Goal: Task Accomplishment & Management: Manage account settings

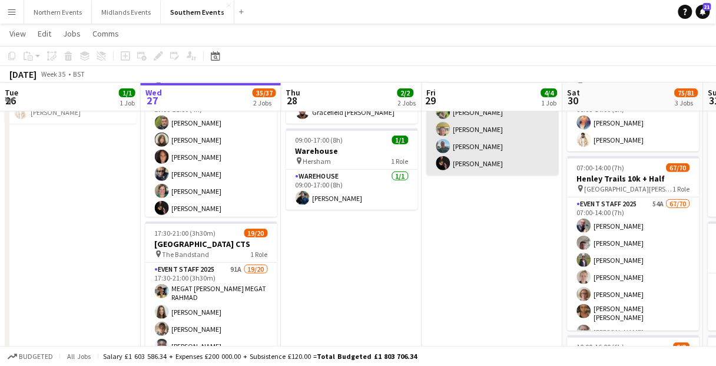
scroll to position [188, 0]
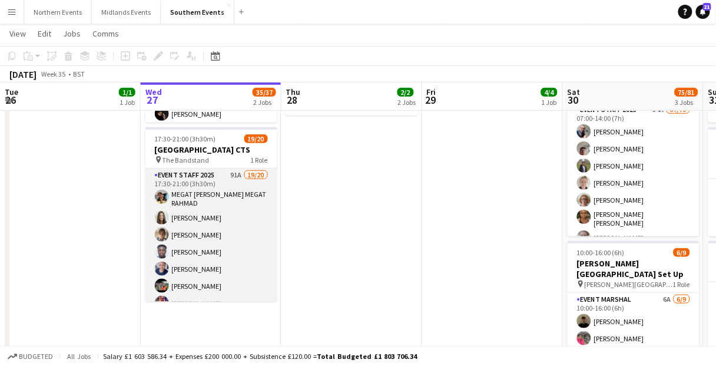
click at [240, 241] on app-card-role "Event Staff 2025 91A 19/20 17:30-21:00 (3h30m) MEGAT [PERSON_NAME] MEGAT RAHMAD…" at bounding box center [211, 352] width 132 height 368
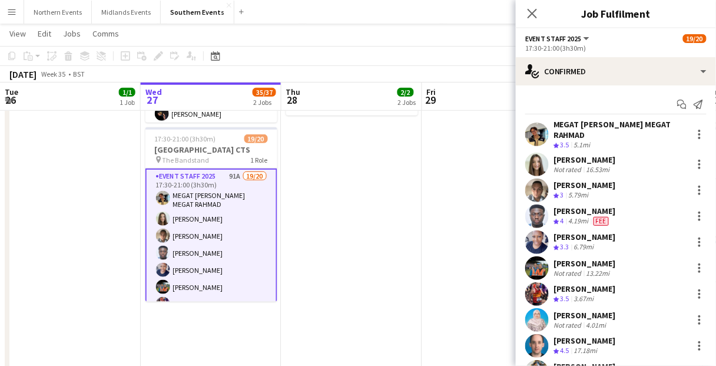
drag, startPoint x: 526, startPoint y: 47, endPoint x: 586, endPoint y: 47, distance: 60.0
click at [586, 47] on div "17:30-21:00 (3h30m)" at bounding box center [615, 48] width 181 height 9
copy div "17:30-21:00 (3h30m)"
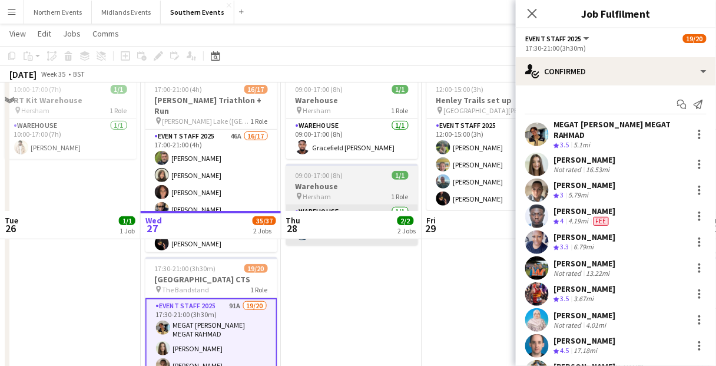
scroll to position [47, 0]
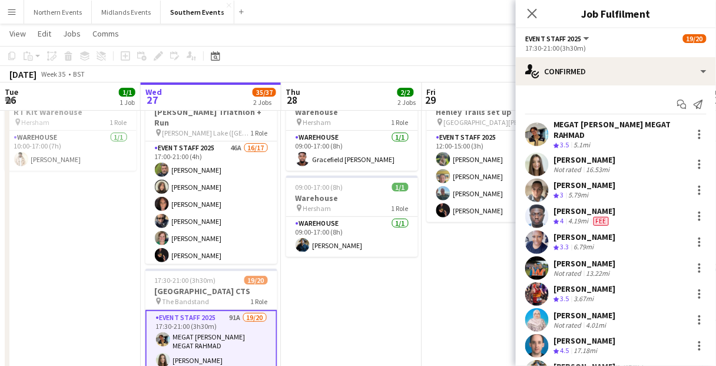
click at [379, 320] on app-date-cell "09:00-17:00 (8h) 1/1 Warehouse pin Hersham 1 Role Warehouse [DATE] 09:00-17:00 …" at bounding box center [351, 333] width 141 height 496
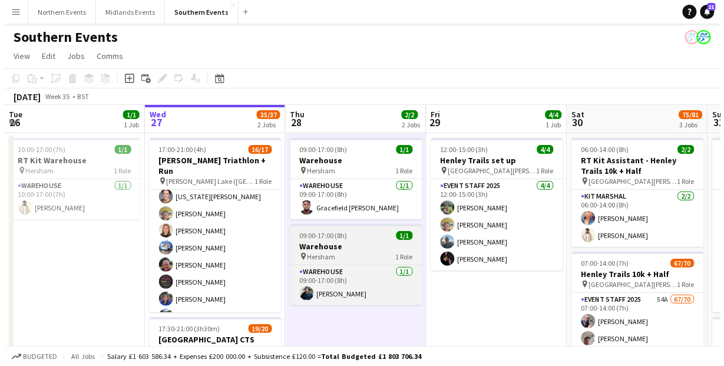
scroll to position [0, 0]
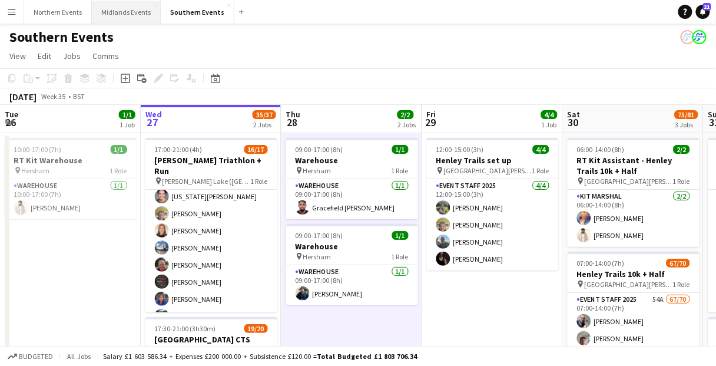
click at [123, 15] on button "Midlands Events Close" at bounding box center [126, 12] width 69 height 23
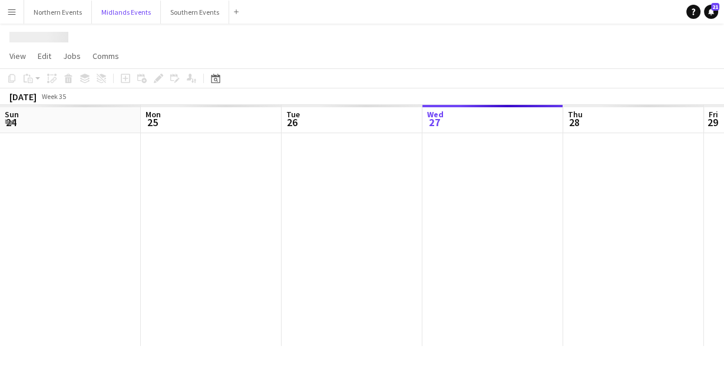
scroll to position [0, 281]
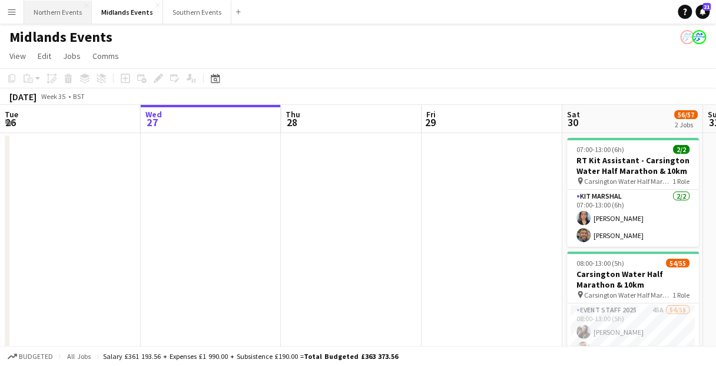
click at [44, 15] on button "Northern Events Close" at bounding box center [58, 12] width 68 height 23
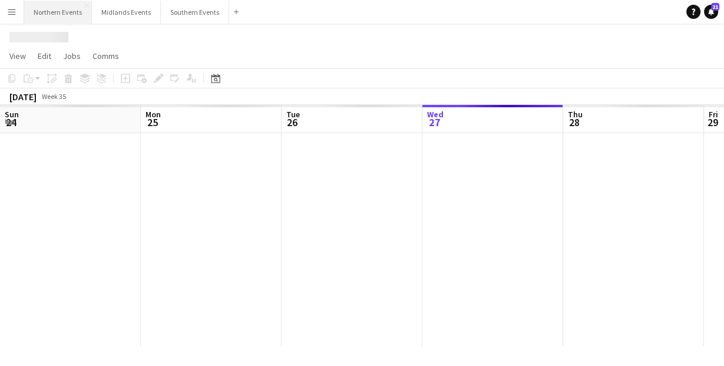
scroll to position [0, 281]
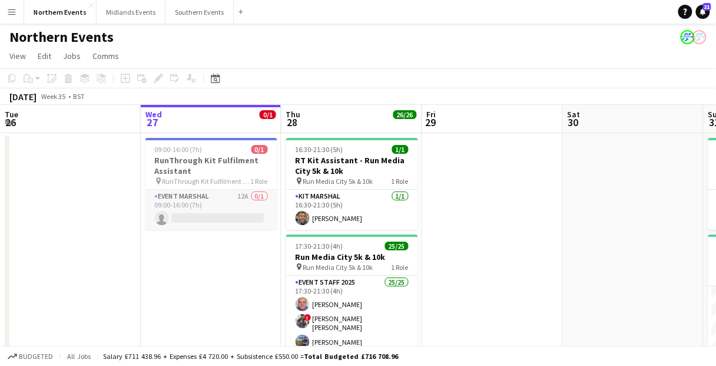
click at [225, 207] on app-card-role "Event Marshal 12A 0/1 09:00-16:00 (7h) single-neutral-actions" at bounding box center [211, 210] width 132 height 40
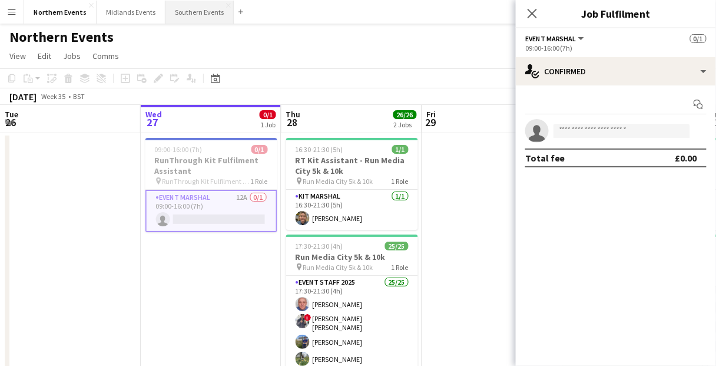
click at [186, 8] on button "Southern Events Close" at bounding box center [199, 12] width 68 height 23
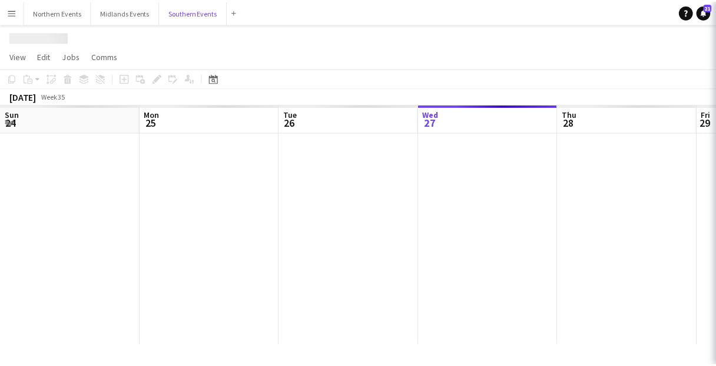
scroll to position [0, 281]
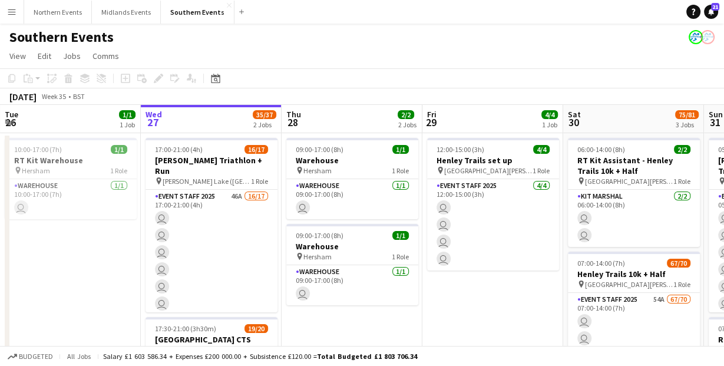
click at [362, 234] on div "09:00-17:00 (8h) 1/1" at bounding box center [352, 235] width 132 height 9
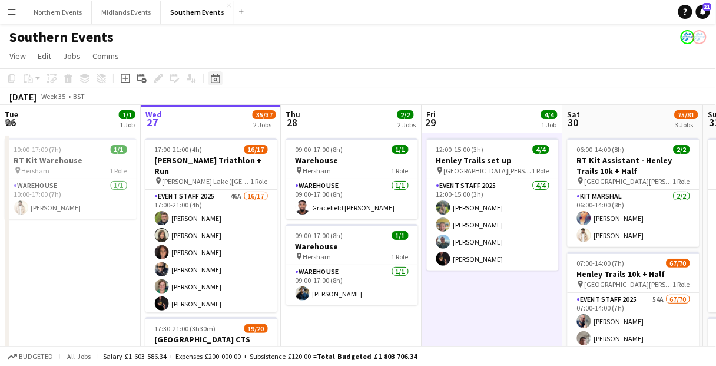
click at [213, 81] on icon "Date picker" at bounding box center [215, 78] width 9 height 9
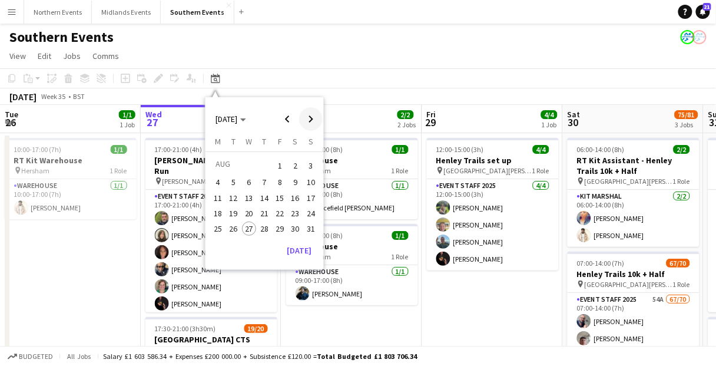
click at [304, 120] on span "Next month" at bounding box center [311, 119] width 24 height 24
click at [310, 197] on span "14" at bounding box center [311, 195] width 14 height 14
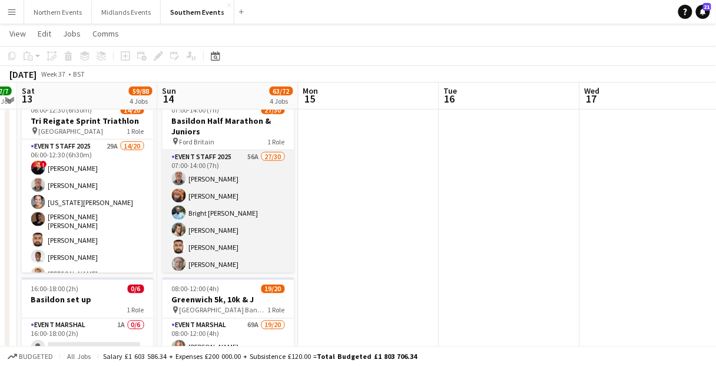
scroll to position [330, 0]
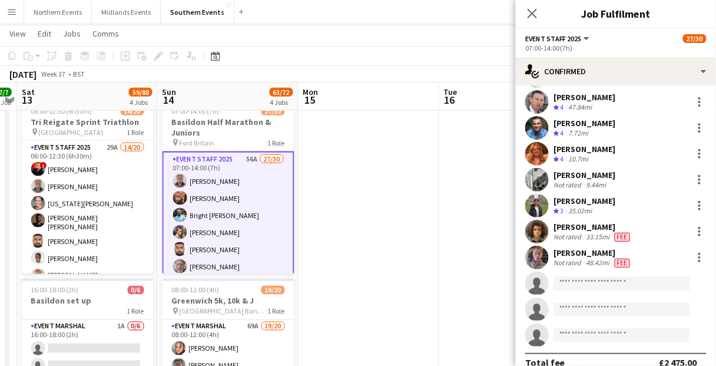
scroll to position [565, 0]
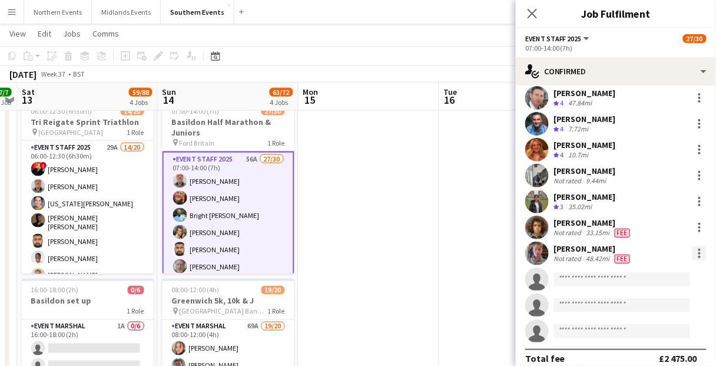
click at [698, 252] on div at bounding box center [699, 253] width 2 height 2
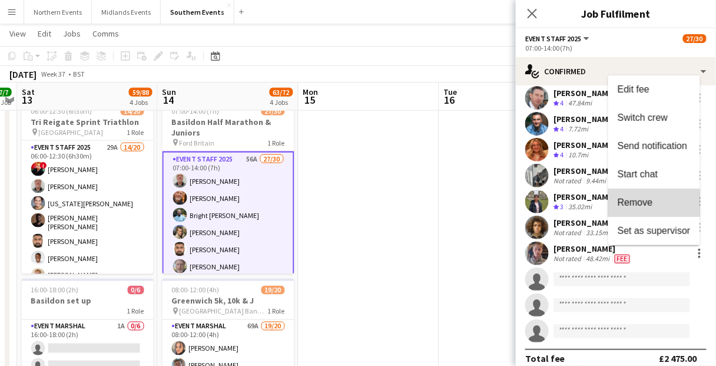
click at [652, 209] on button "Remove" at bounding box center [654, 202] width 92 height 28
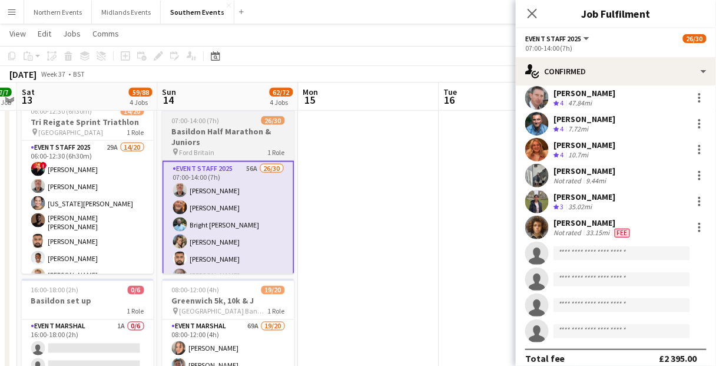
click at [240, 133] on h3 "Basildon Half Marathon & Juniors" at bounding box center [228, 136] width 132 height 21
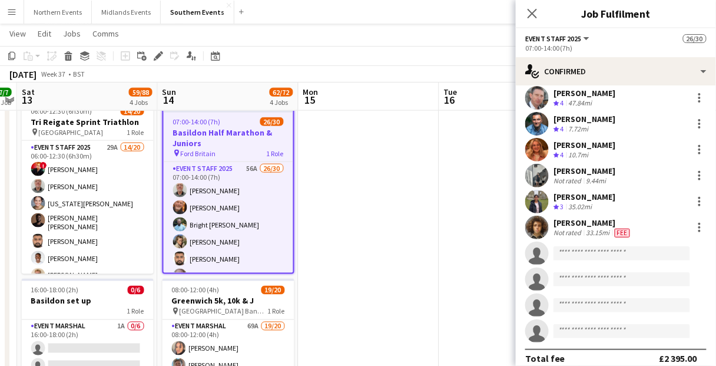
scroll to position [0, 406]
click at [529, 15] on icon "Close pop-in" at bounding box center [531, 13] width 11 height 11
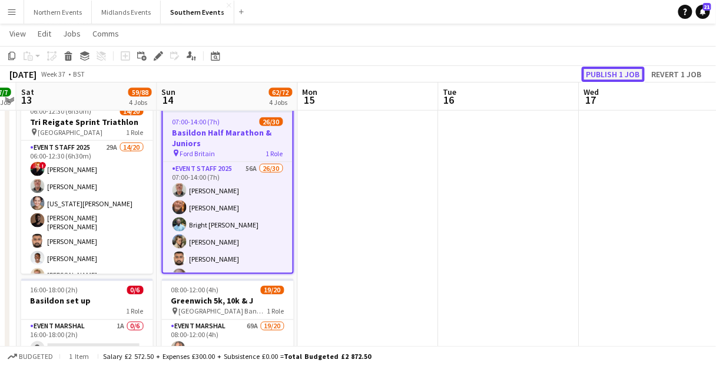
click at [616, 78] on button "Publish 1 job" at bounding box center [613, 74] width 63 height 15
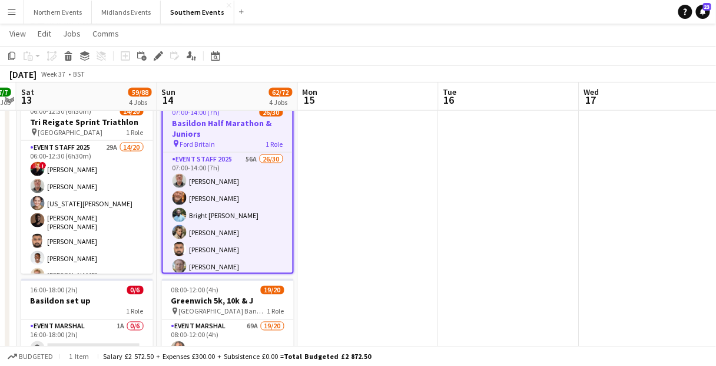
click at [521, 9] on app-navbar "Menu Boards Boards Boards All jobs Status Workforce Workforce My Workforce Recr…" at bounding box center [358, 12] width 716 height 24
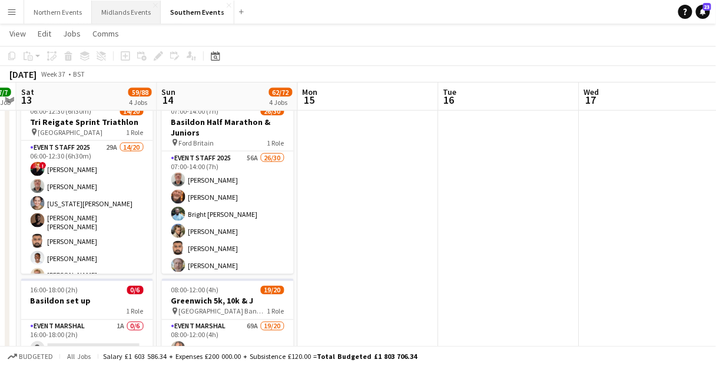
click at [122, 17] on button "Midlands Events Close" at bounding box center [126, 12] width 69 height 23
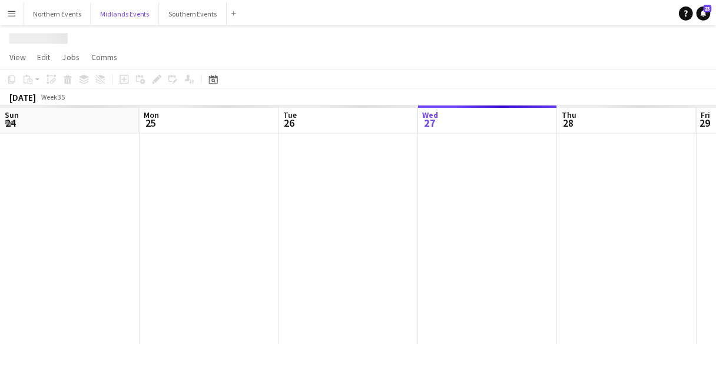
scroll to position [0, 281]
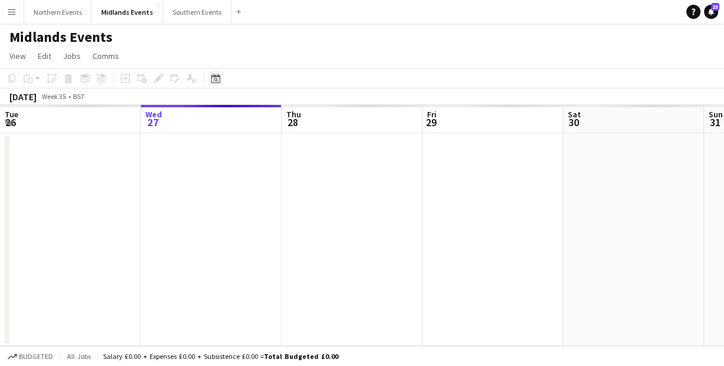
click at [217, 79] on icon at bounding box center [216, 80] width 4 height 4
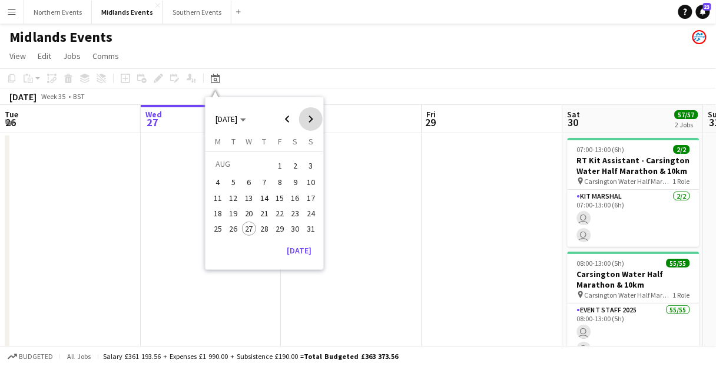
click at [307, 120] on span "Next month" at bounding box center [311, 119] width 24 height 24
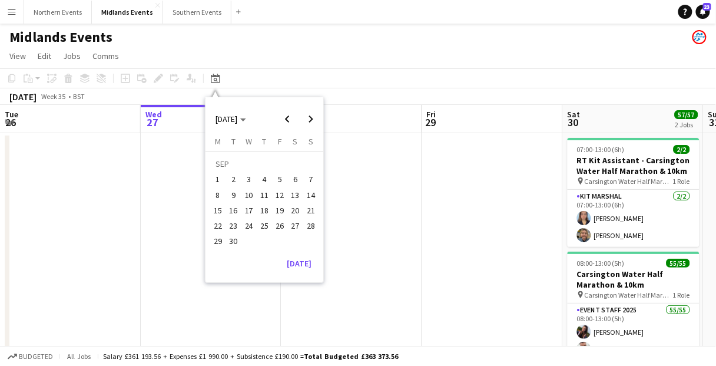
click at [308, 177] on span "7" at bounding box center [311, 179] width 14 height 14
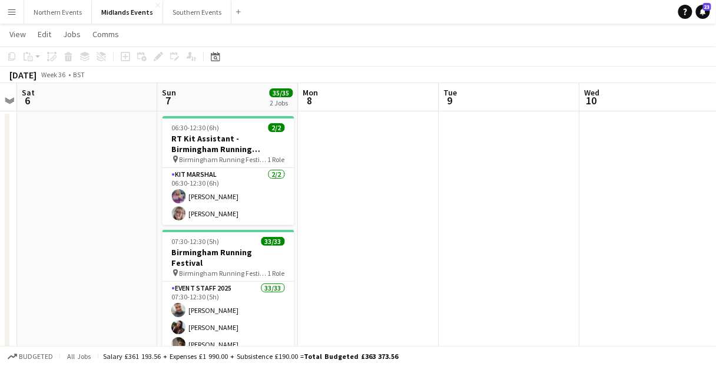
scroll to position [47, 0]
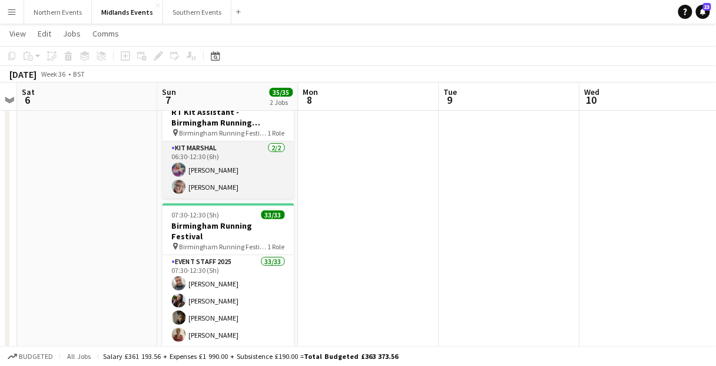
click at [247, 185] on app-card-role "Kit Marshal [DATE] 06:30-12:30 (6h) [PERSON_NAME] [PERSON_NAME]" at bounding box center [228, 169] width 132 height 57
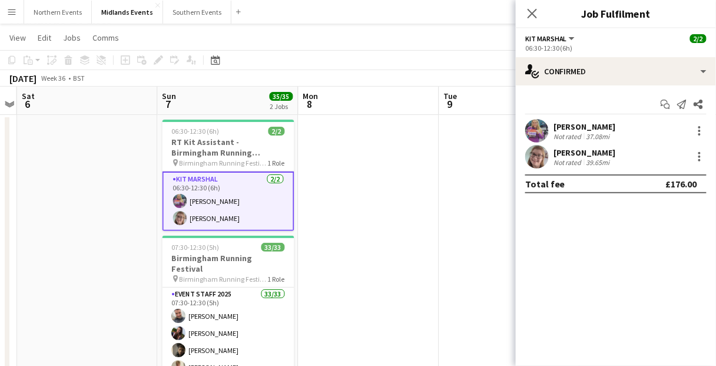
scroll to position [0, 0]
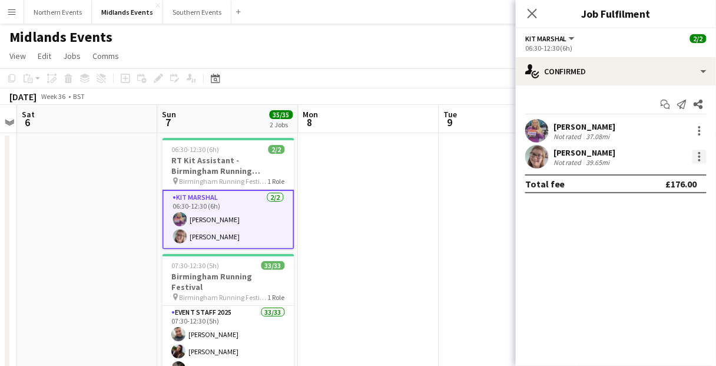
click at [700, 154] on div at bounding box center [699, 157] width 14 height 14
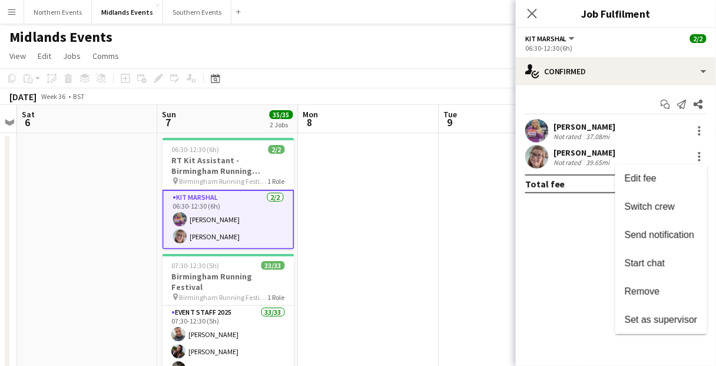
click at [224, 170] on div at bounding box center [358, 183] width 716 height 366
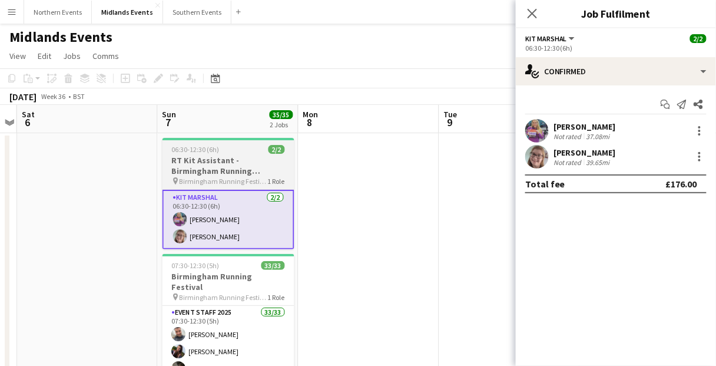
click at [245, 167] on h3 "RT Kit Assistant - Birmingham Running Festival" at bounding box center [228, 165] width 132 height 21
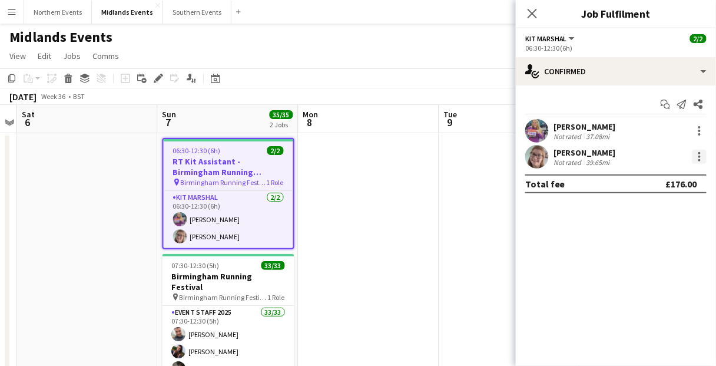
click at [703, 155] on div at bounding box center [699, 157] width 14 height 14
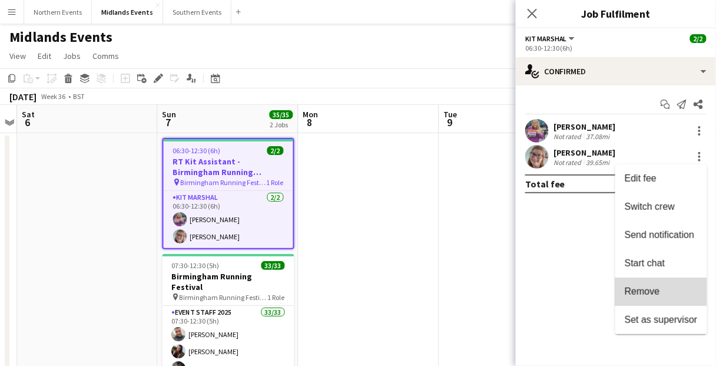
click at [651, 291] on span "Remove" at bounding box center [642, 291] width 35 height 10
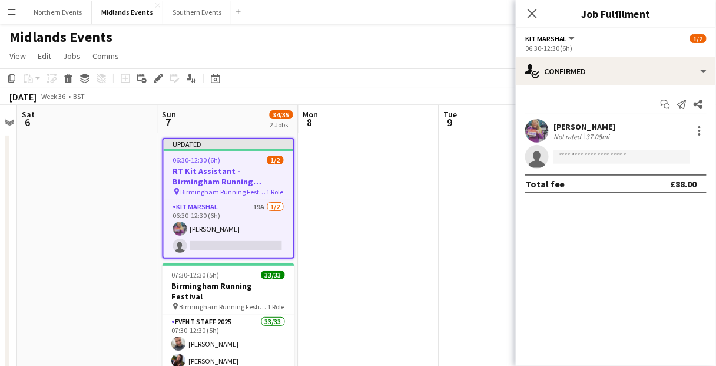
click at [231, 148] on div "Updated" at bounding box center [229, 143] width 130 height 9
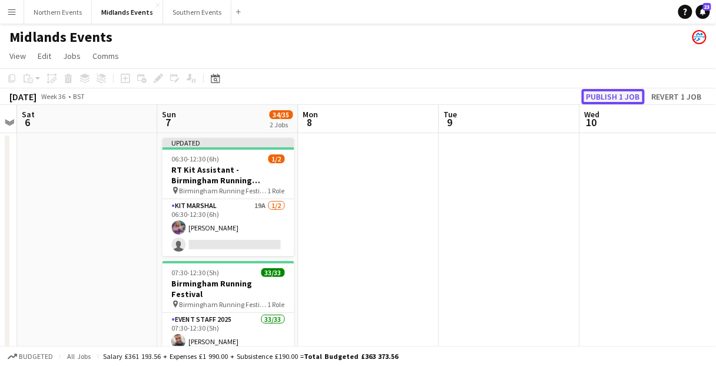
click at [613, 94] on button "Publish 1 job" at bounding box center [613, 96] width 63 height 15
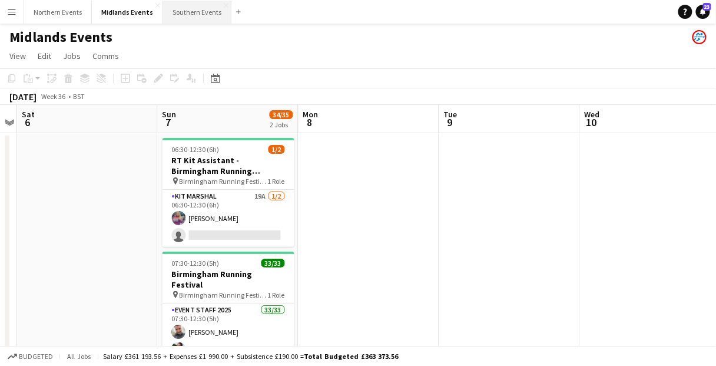
click at [184, 12] on button "Southern Events Close" at bounding box center [197, 12] width 68 height 23
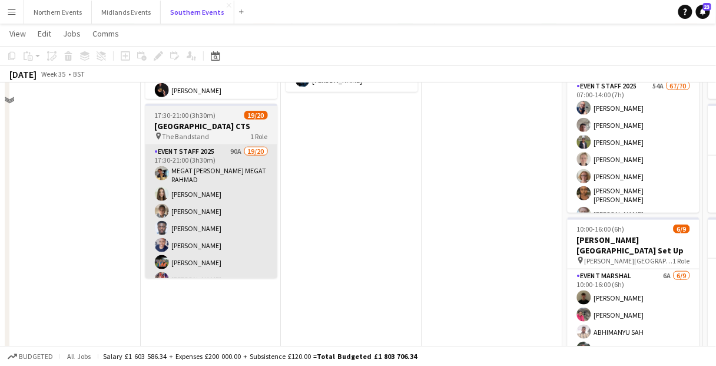
scroll to position [235, 0]
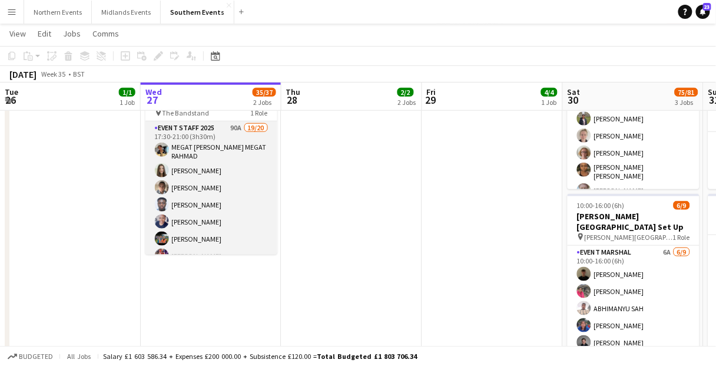
click at [213, 195] on app-card-role "Event Staff 2025 90A 19/20 17:30-21:00 (3h30m) MEGAT [PERSON_NAME] MEGAT RAHMAD…" at bounding box center [211, 305] width 132 height 368
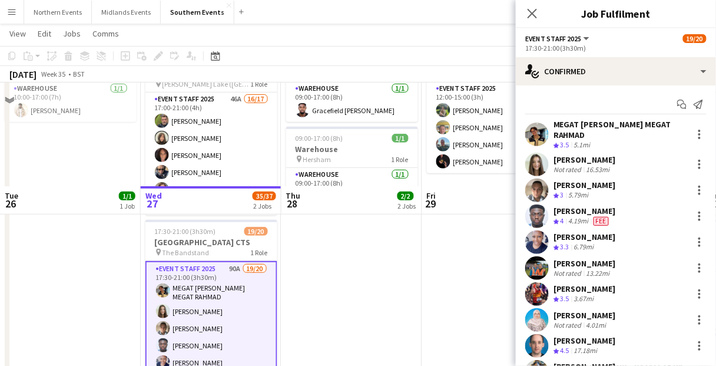
scroll to position [94, 0]
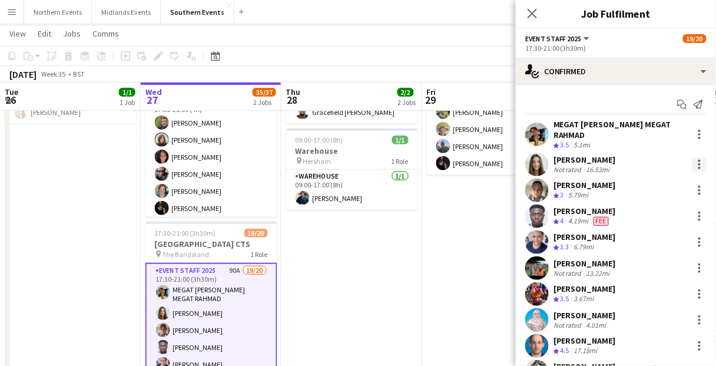
click at [692, 165] on div at bounding box center [699, 164] width 14 height 14
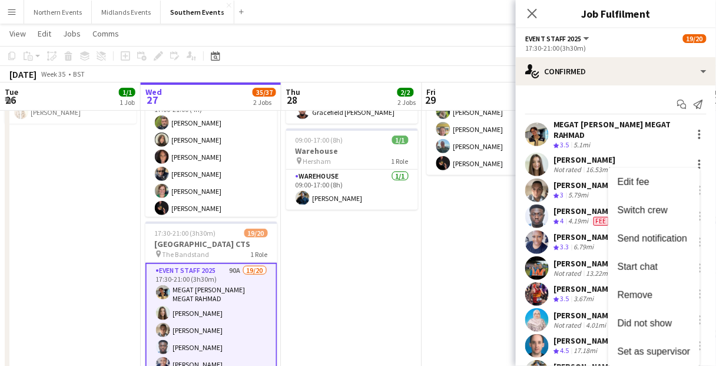
click at [578, 170] on div at bounding box center [358, 183] width 716 height 366
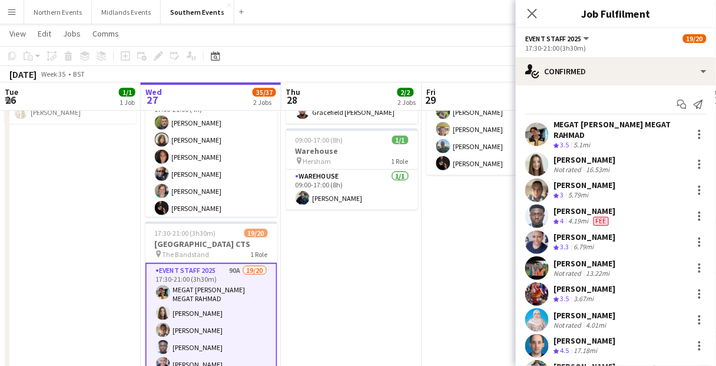
click at [583, 161] on div "[PERSON_NAME]" at bounding box center [584, 159] width 62 height 11
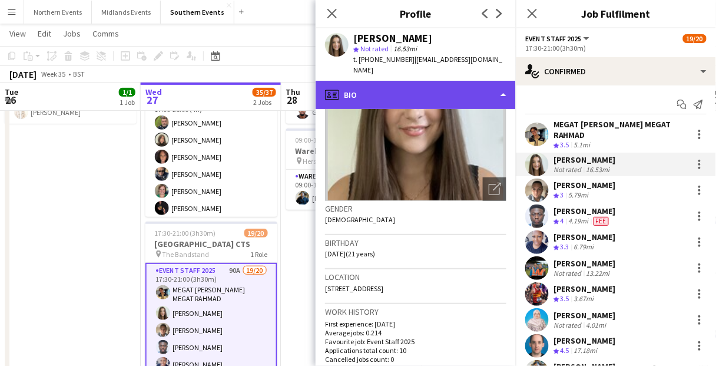
click at [394, 81] on div "profile Bio" at bounding box center [416, 95] width 200 height 28
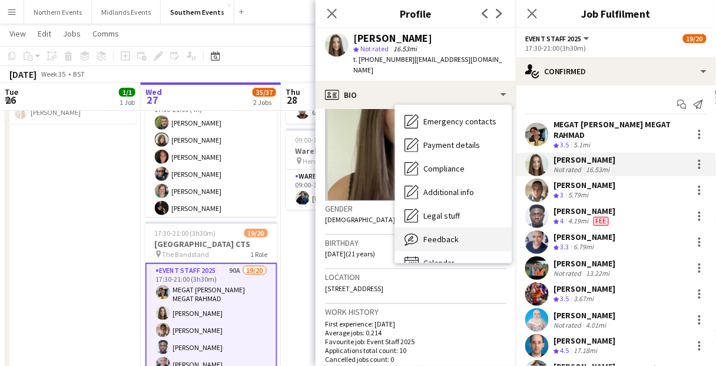
click at [452, 234] on span "Feedback" at bounding box center [440, 239] width 35 height 11
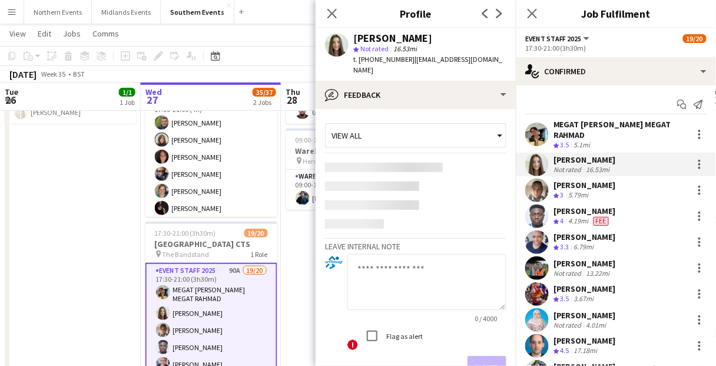
click at [394, 268] on textarea at bounding box center [426, 282] width 159 height 56
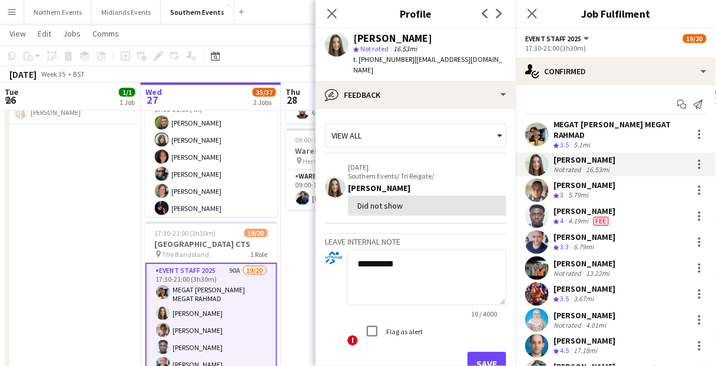
type textarea "**********"
click at [409, 327] on label "Flag as alert" at bounding box center [403, 331] width 39 height 9
click at [489, 351] on button "Save" at bounding box center [486, 363] width 39 height 24
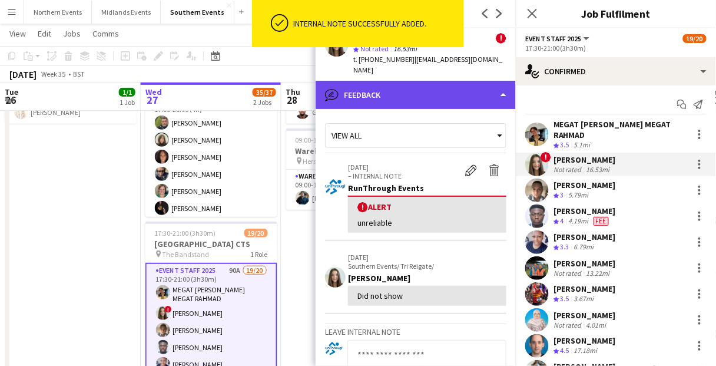
click at [419, 83] on div "bubble-pencil Feedback" at bounding box center [416, 95] width 200 height 28
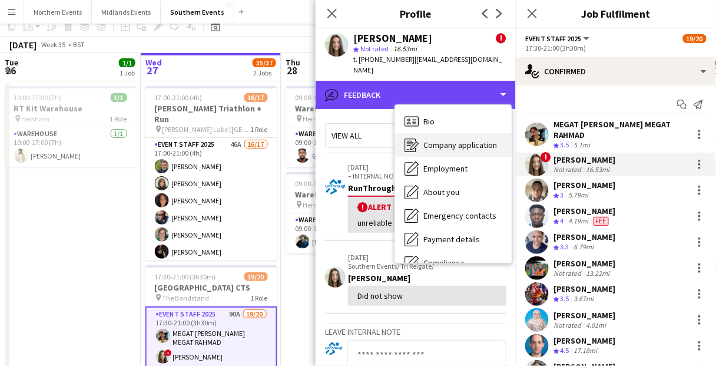
scroll to position [0, 0]
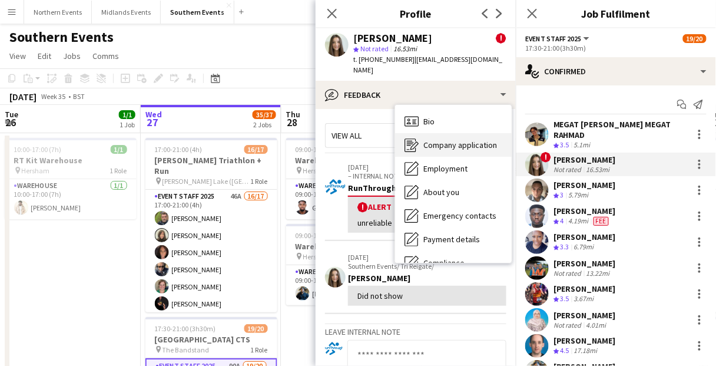
click at [446, 140] on span "Company application" at bounding box center [460, 145] width 74 height 11
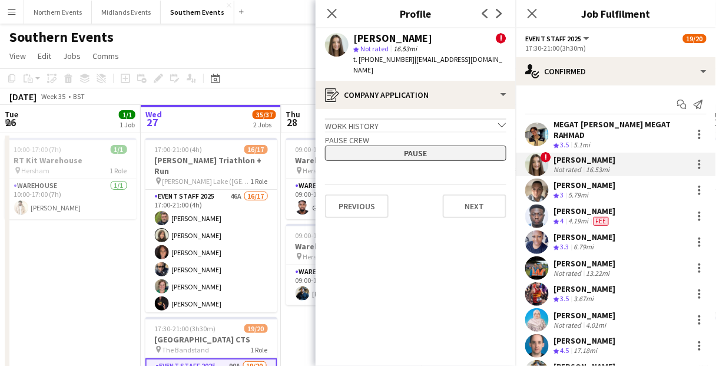
click at [444, 145] on button "Pause" at bounding box center [415, 152] width 181 height 15
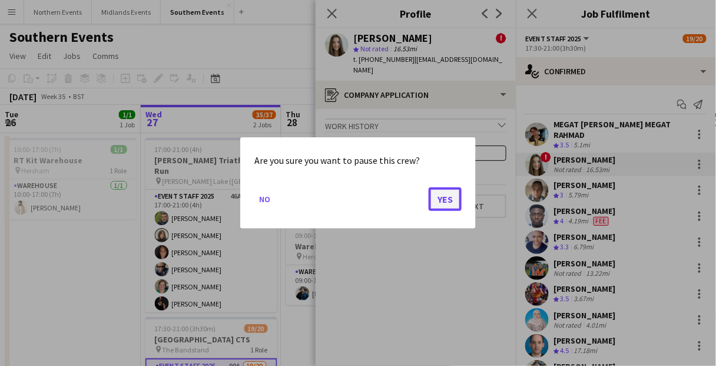
click at [453, 200] on button "Yes" at bounding box center [445, 199] width 33 height 24
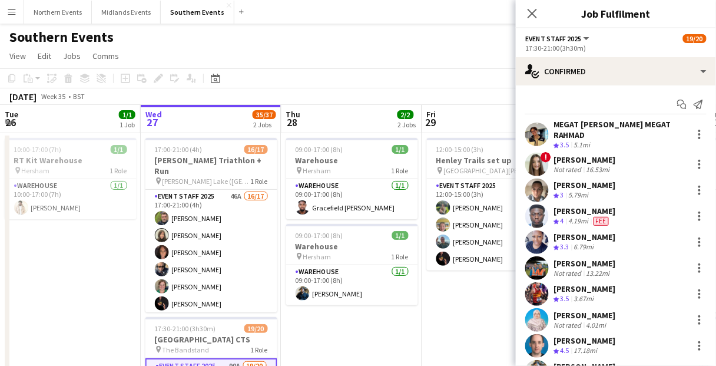
drag, startPoint x: 218, startPoint y: 82, endPoint x: 336, endPoint y: 103, distance: 120.1
click at [218, 82] on icon at bounding box center [215, 78] width 9 height 9
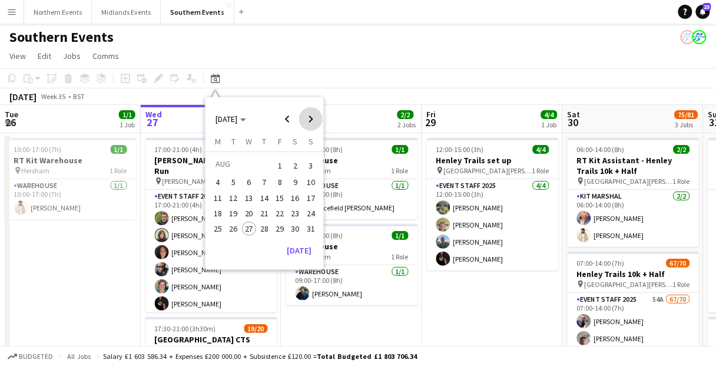
click at [316, 120] on span "Next month" at bounding box center [311, 119] width 24 height 24
click at [314, 120] on span "Next month" at bounding box center [311, 119] width 24 height 24
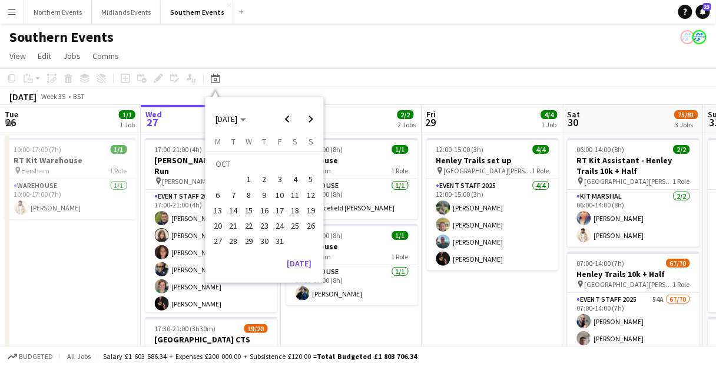
click at [294, 181] on span "4" at bounding box center [295, 179] width 14 height 14
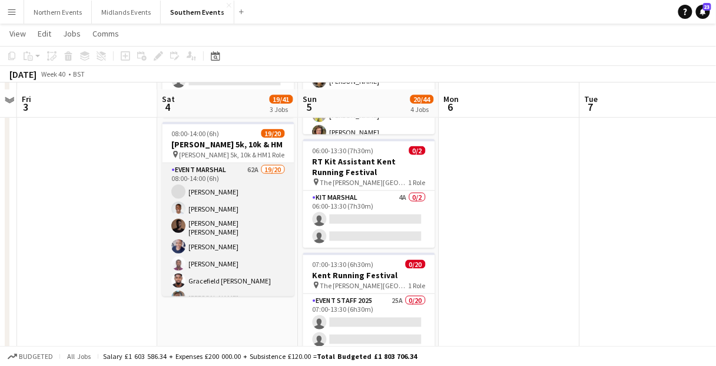
scroll to position [283, 0]
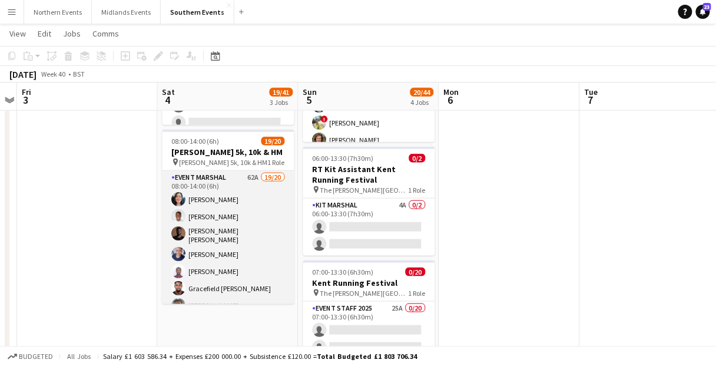
click at [203, 254] on app-card-role "Event Marshal 62A 19/20 08:00-14:00 (6h) [PERSON_NAME] [PERSON_NAME] [PERSON_NA…" at bounding box center [228, 355] width 132 height 368
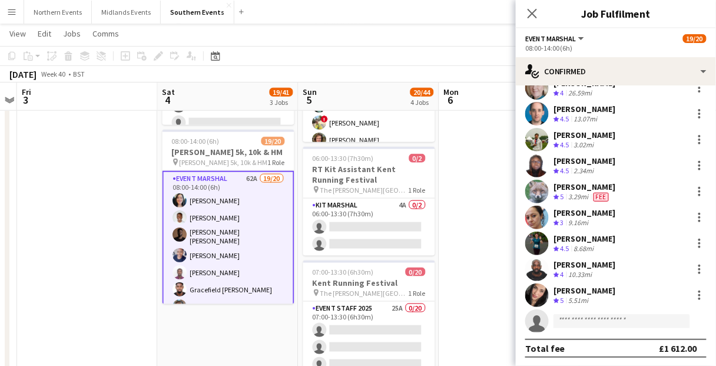
scroll to position [303, 0]
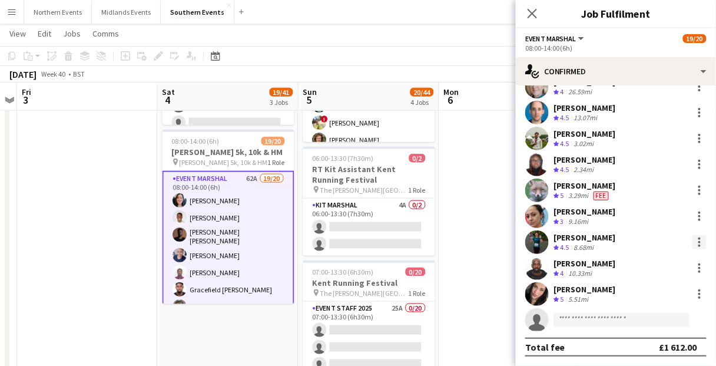
click at [698, 242] on div at bounding box center [699, 242] width 2 height 2
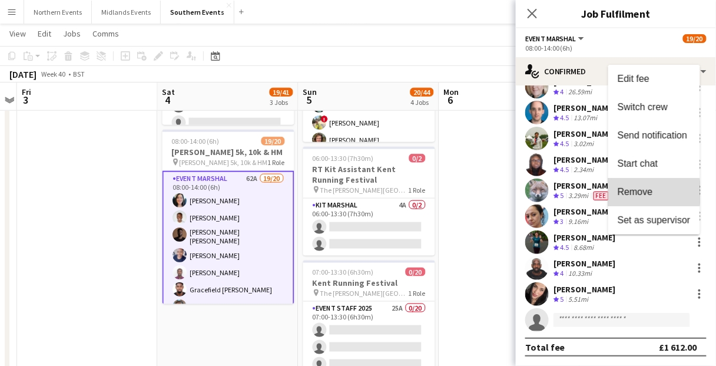
click at [649, 192] on span "Remove" at bounding box center [635, 191] width 35 height 10
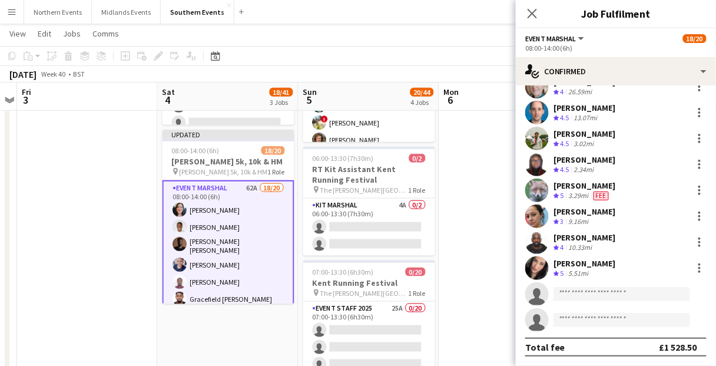
drag, startPoint x: 214, startPoint y: 59, endPoint x: 256, endPoint y: 74, distance: 44.3
click at [214, 59] on icon "Date picker" at bounding box center [215, 55] width 9 height 9
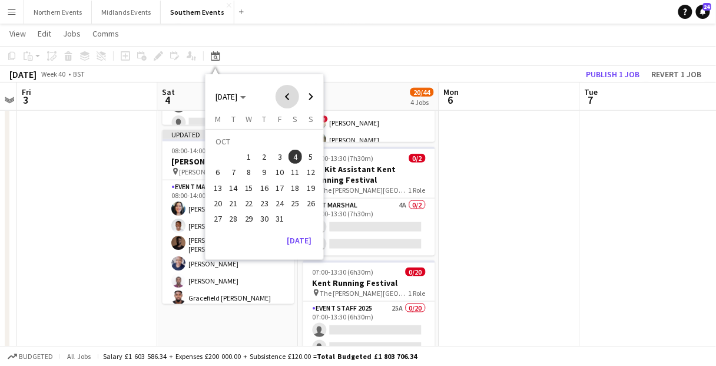
click at [292, 94] on span "Previous month" at bounding box center [288, 97] width 24 height 24
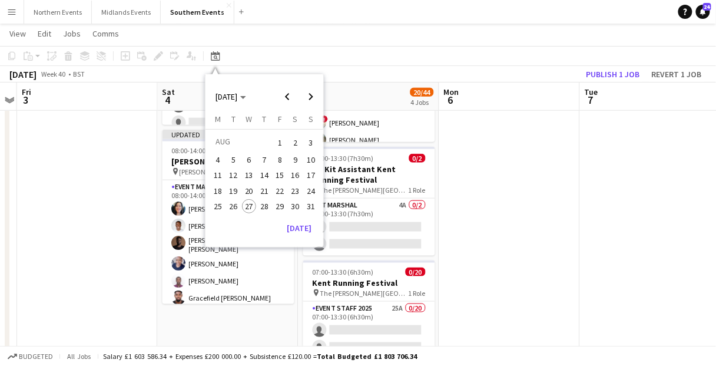
click at [248, 200] on span "27" at bounding box center [249, 206] width 14 height 14
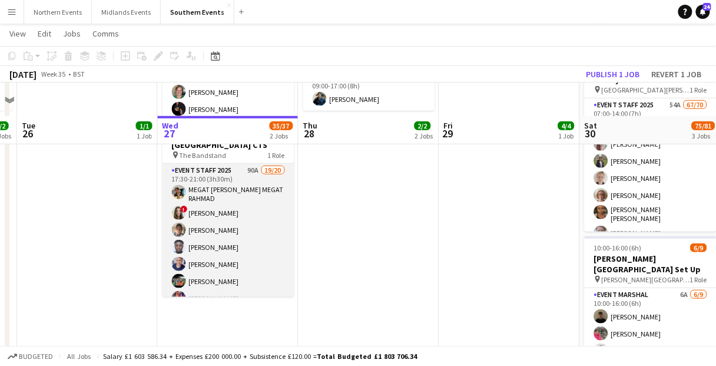
scroll to position [188, 0]
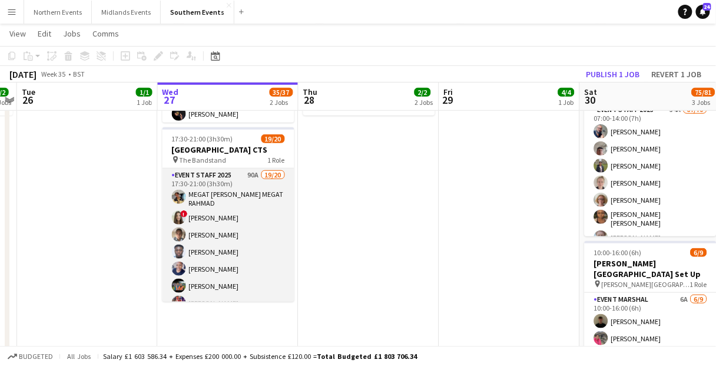
click at [258, 254] on app-card-role "Event Staff 2025 90A 19/20 17:30-21:00 (3h30m) MEGAT [PERSON_NAME] MEGAT RAHMAD…" at bounding box center [228, 352] width 132 height 368
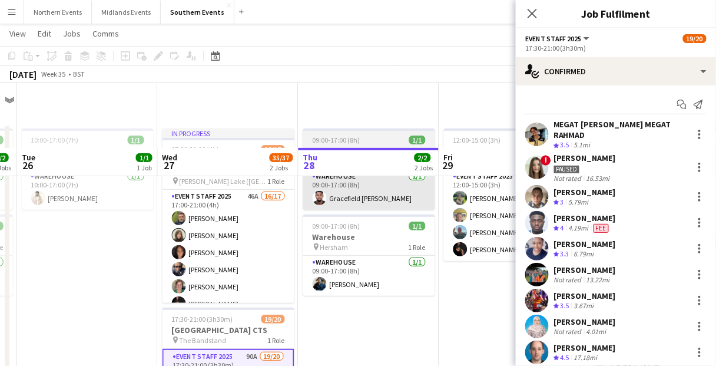
scroll to position [0, 0]
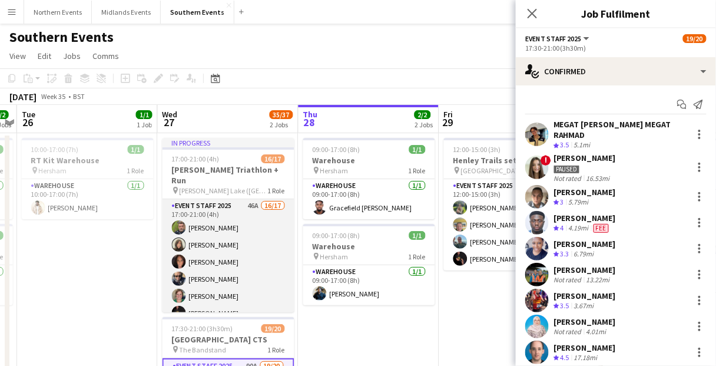
click at [247, 233] on app-card-role "Event Staff 2025 46A 16/17 17:00-21:00 (4h) [PERSON_NAME] [PERSON_NAME] [PERSON…" at bounding box center [228, 355] width 132 height 313
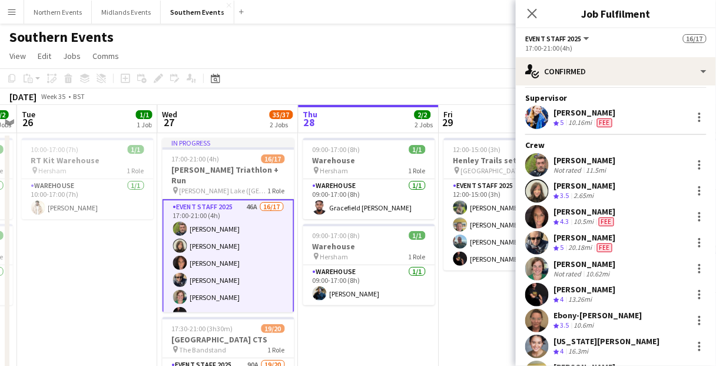
scroll to position [24, 0]
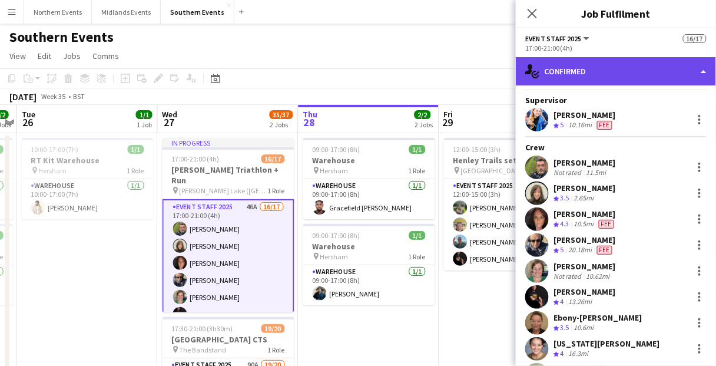
click at [608, 74] on div "single-neutral-actions-check-2 Confirmed" at bounding box center [616, 71] width 200 height 28
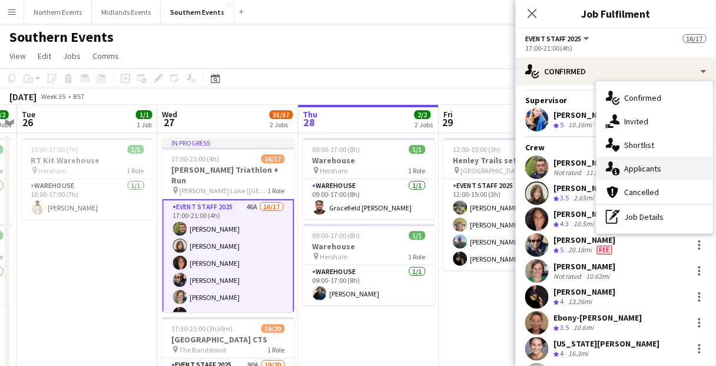
click at [639, 174] on div "single-neutral-actions-information Applicants" at bounding box center [654, 169] width 117 height 24
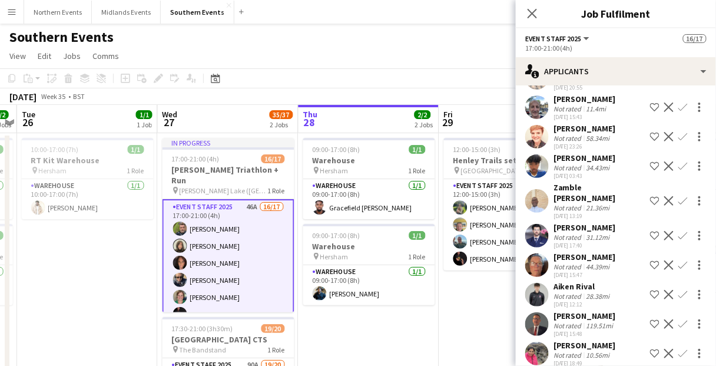
scroll to position [1163, 0]
